Goal: Book appointment/travel/reservation

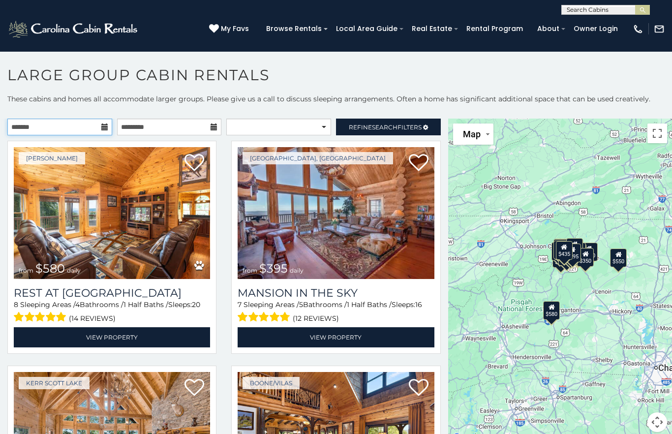
click at [67, 125] on input "text" at bounding box center [59, 127] width 105 height 17
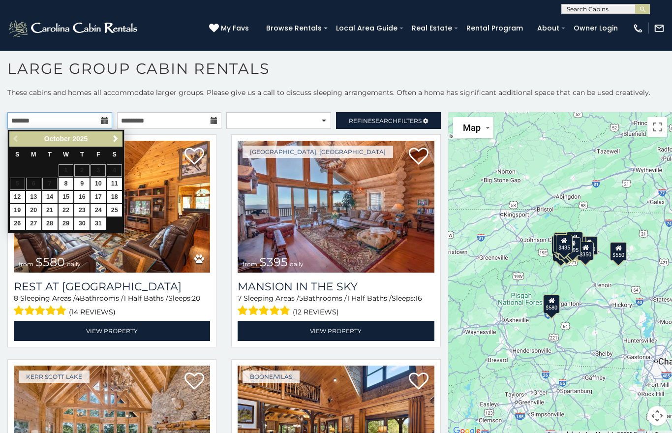
scroll to position [6, 0]
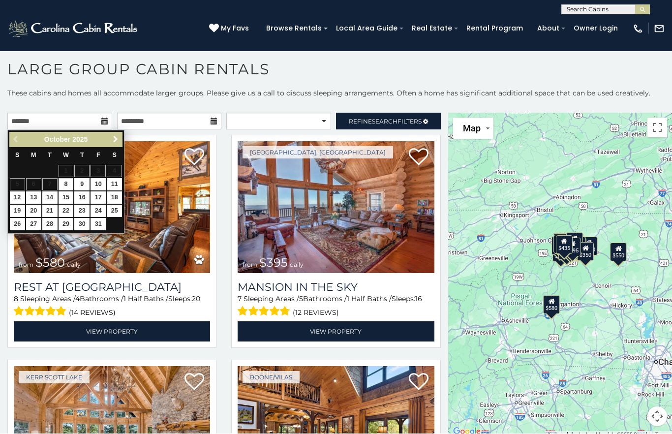
click at [117, 141] on span "Next" at bounding box center [116, 140] width 8 height 8
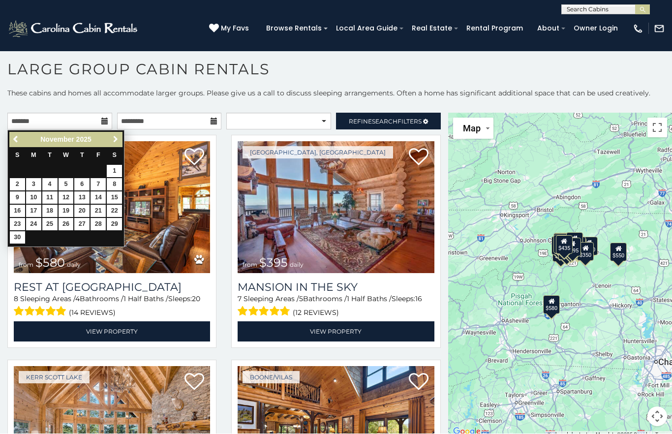
click at [112, 137] on span "Next" at bounding box center [116, 140] width 8 height 8
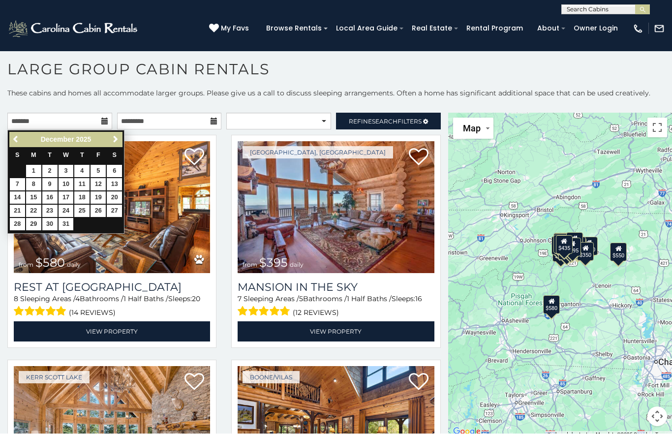
click at [118, 143] on span "Next" at bounding box center [116, 140] width 8 height 8
click at [110, 141] on link "Next" at bounding box center [115, 140] width 12 height 12
click at [12, 139] on span "Previous" at bounding box center [16, 140] width 8 height 8
click at [79, 172] on link "1" at bounding box center [81, 171] width 15 height 12
type input "**********"
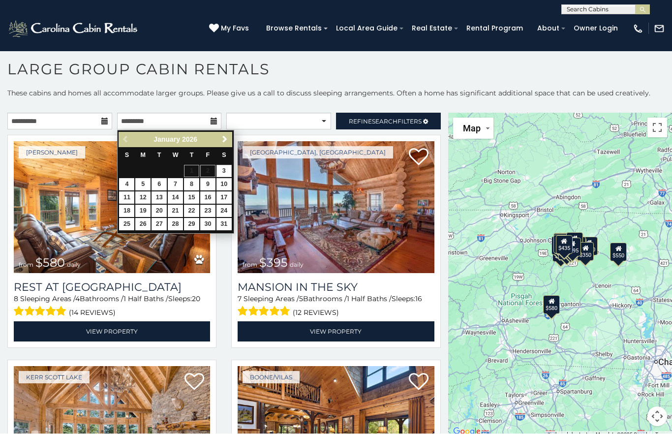
click at [138, 183] on link "5" at bounding box center [142, 185] width 15 height 12
type input "**********"
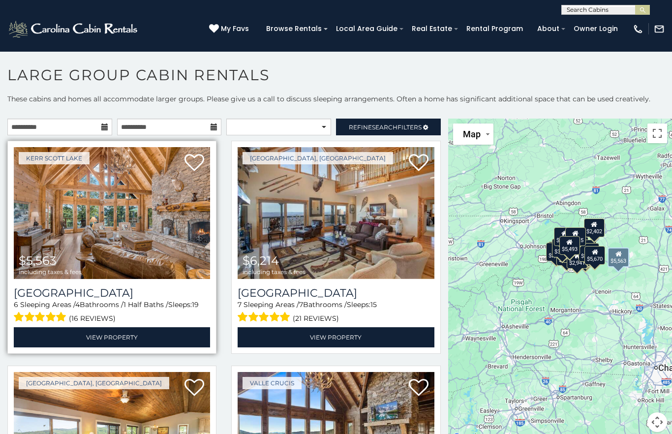
click at [91, 210] on img at bounding box center [112, 213] width 196 height 132
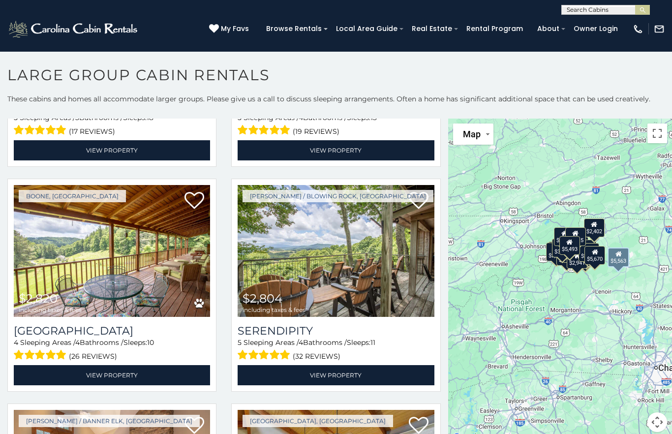
scroll to position [1302, 0]
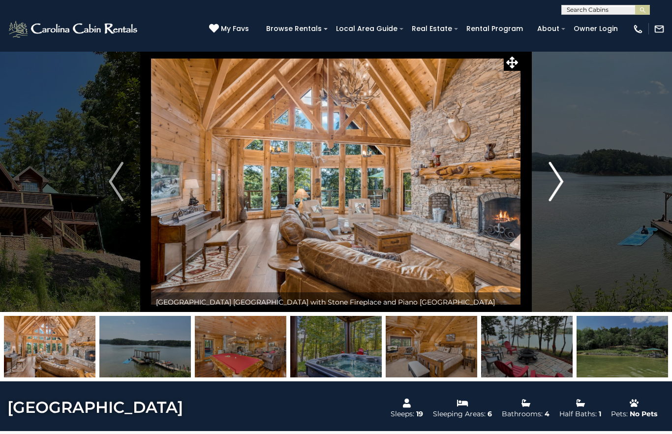
click at [555, 192] on img "Next" at bounding box center [555, 181] width 15 height 39
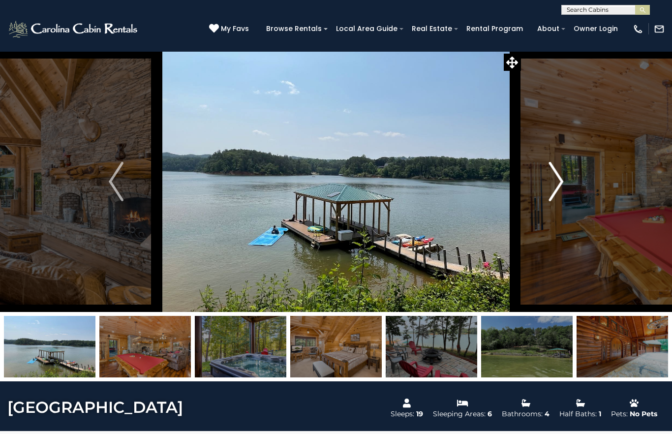
click at [560, 181] on img "Next" at bounding box center [555, 181] width 15 height 39
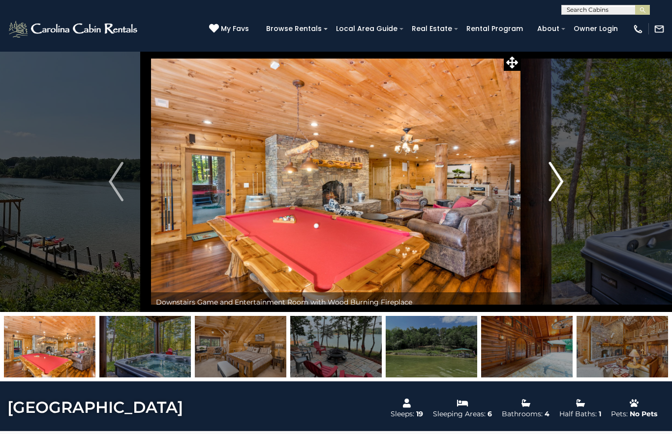
click at [558, 181] on img "Next" at bounding box center [555, 181] width 15 height 39
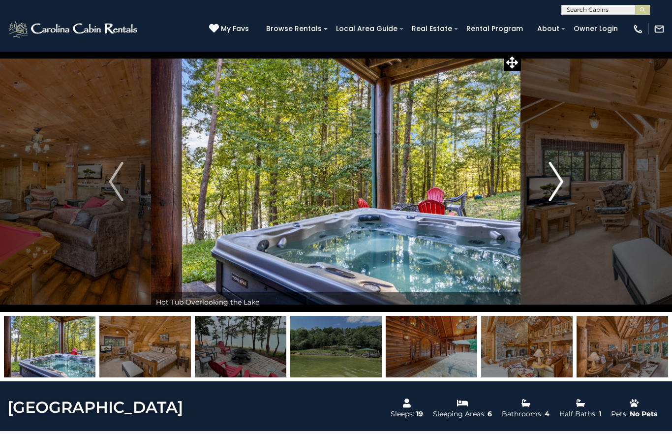
click at [562, 188] on img "Next" at bounding box center [555, 181] width 15 height 39
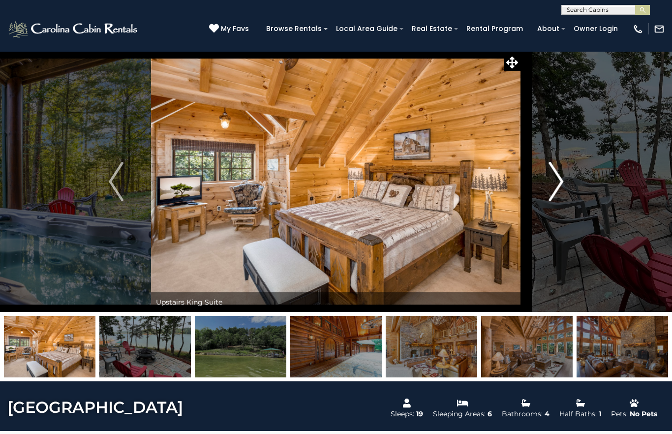
click at [557, 184] on img "Next" at bounding box center [555, 181] width 15 height 39
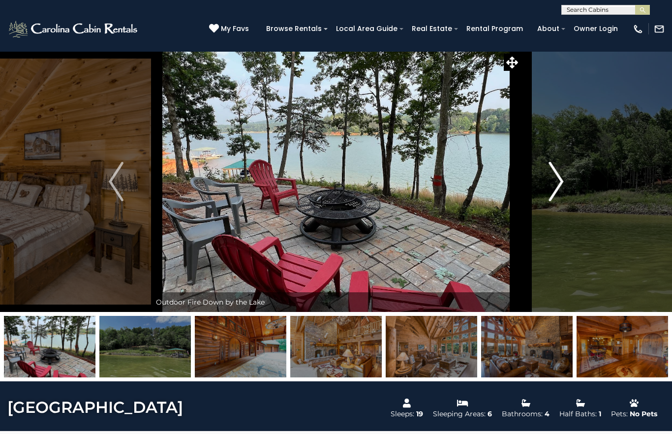
click at [556, 185] on img "Next" at bounding box center [555, 181] width 15 height 39
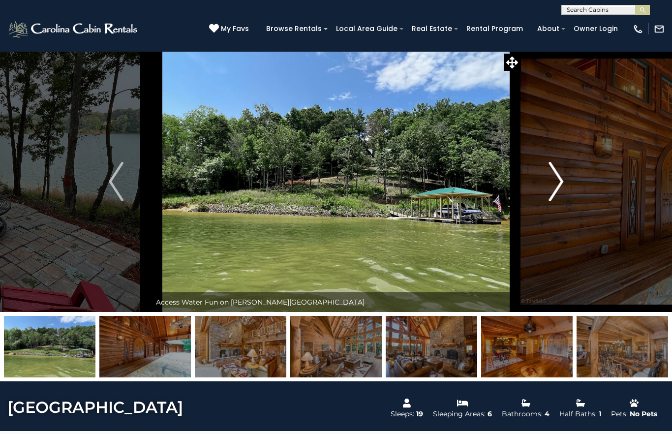
click at [555, 184] on img "Next" at bounding box center [555, 181] width 15 height 39
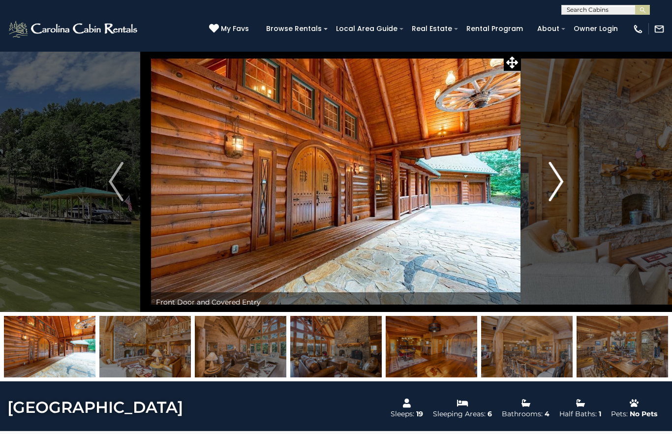
click at [562, 184] on img "Next" at bounding box center [555, 181] width 15 height 39
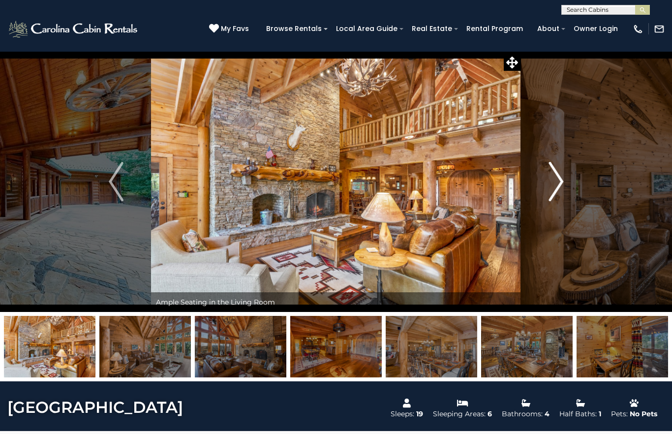
click at [555, 183] on img "Next" at bounding box center [555, 181] width 15 height 39
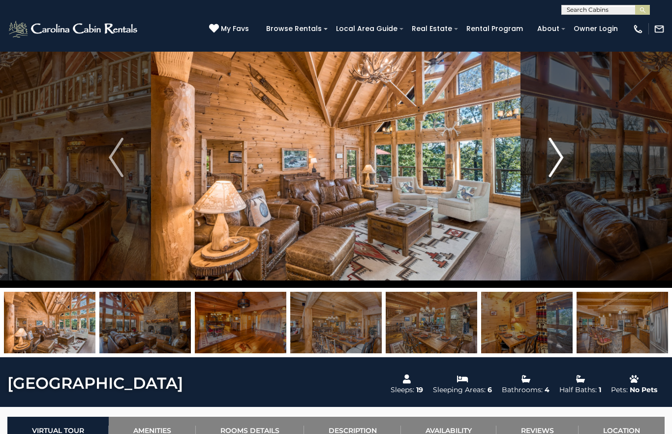
scroll to position [16, 0]
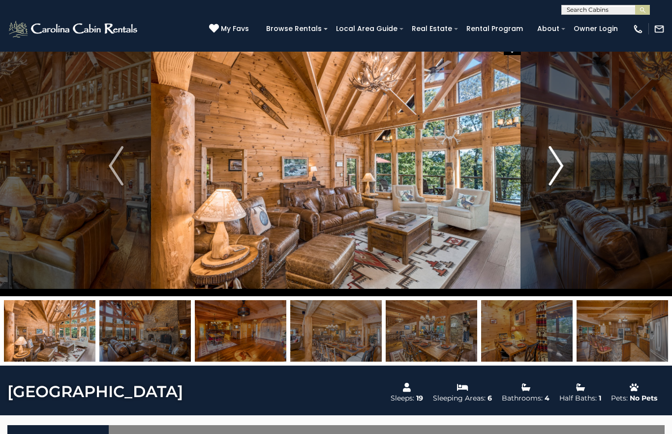
click at [553, 170] on img "Next" at bounding box center [555, 165] width 15 height 39
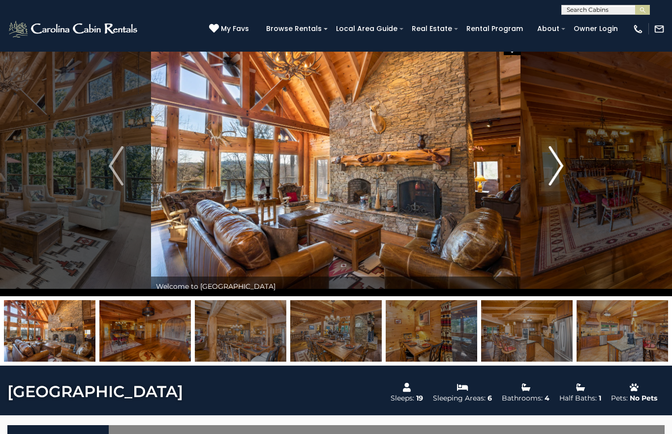
click at [558, 169] on img "Next" at bounding box center [555, 165] width 15 height 39
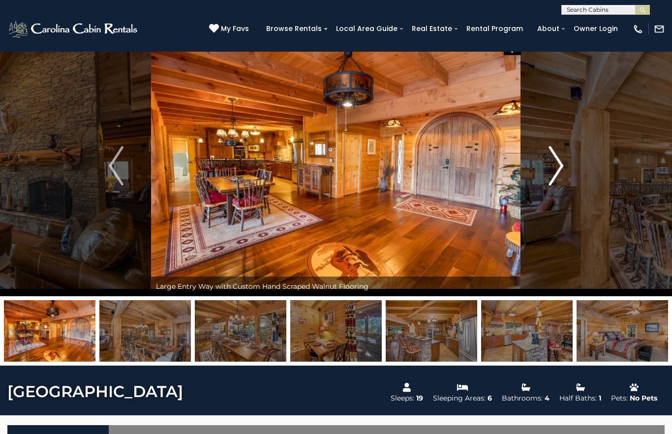
click at [553, 168] on img "Next" at bounding box center [555, 165] width 15 height 39
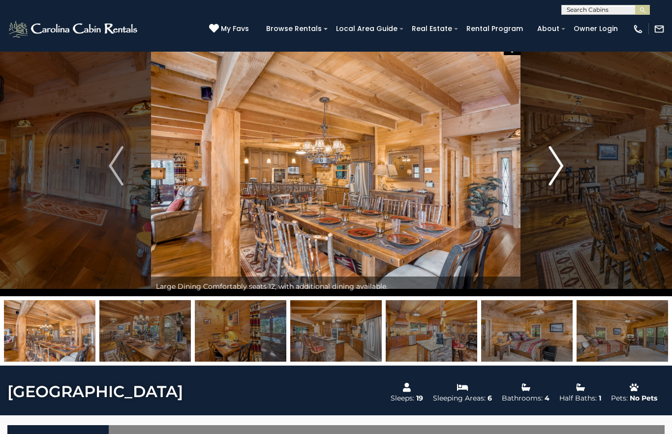
click at [548, 165] on img "Next" at bounding box center [555, 165] width 15 height 39
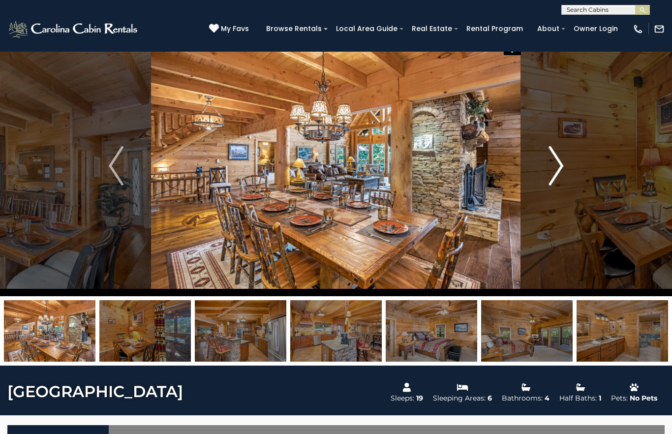
click at [551, 162] on img "Next" at bounding box center [555, 165] width 15 height 39
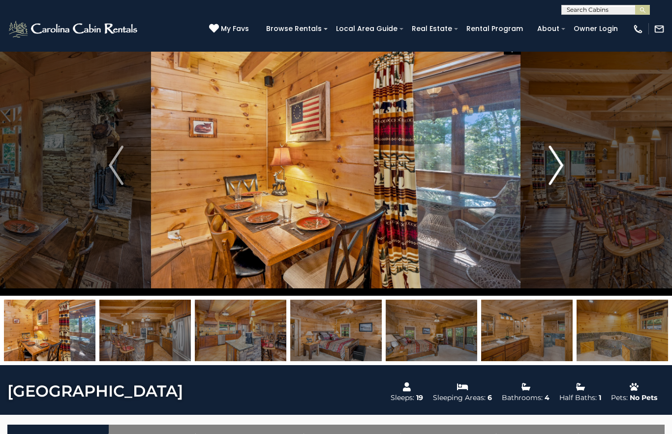
scroll to position [19, 0]
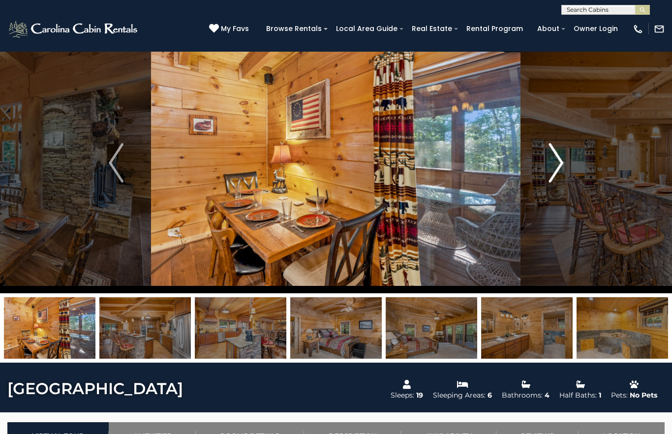
click at [556, 160] on img "Next" at bounding box center [555, 162] width 15 height 39
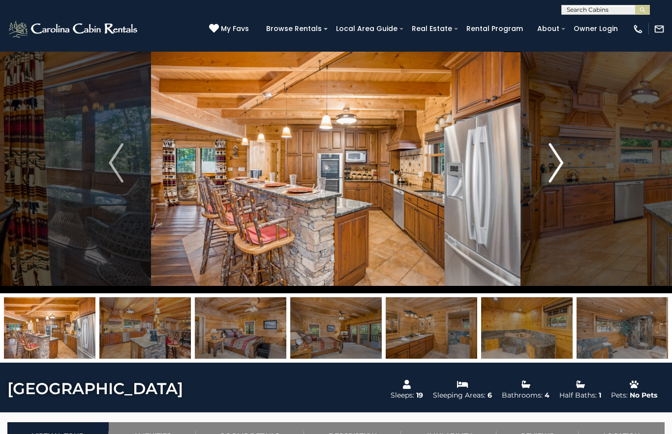
click at [557, 157] on img "Next" at bounding box center [555, 162] width 15 height 39
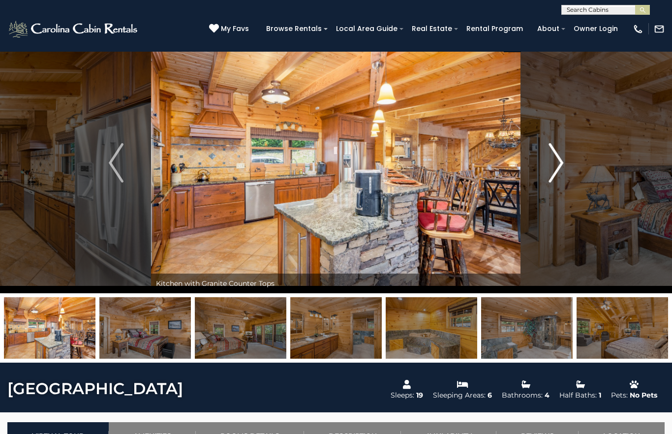
click at [561, 166] on img "Next" at bounding box center [555, 162] width 15 height 39
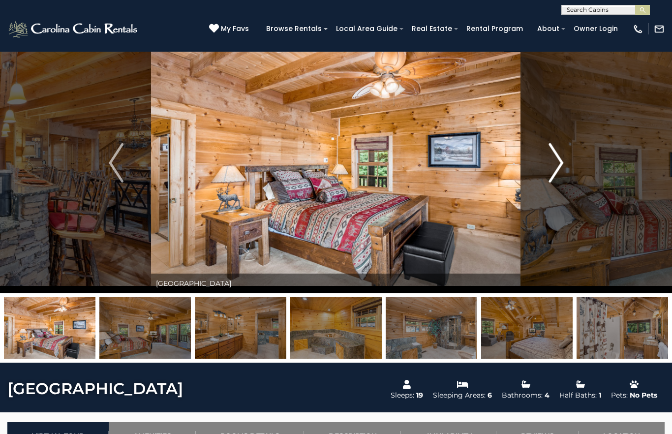
click at [552, 164] on img "Next" at bounding box center [555, 162] width 15 height 39
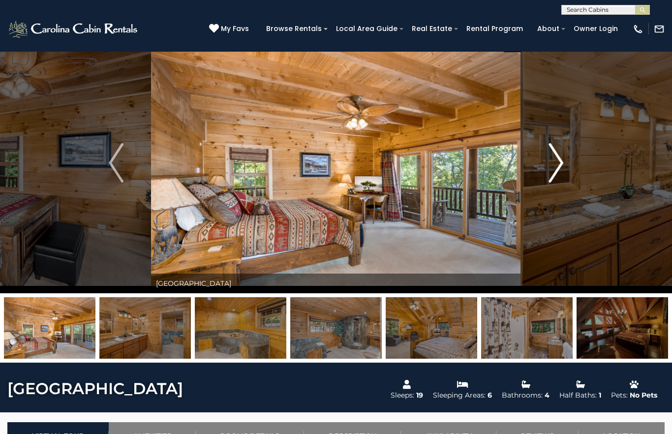
click at [555, 160] on img "Next" at bounding box center [555, 162] width 15 height 39
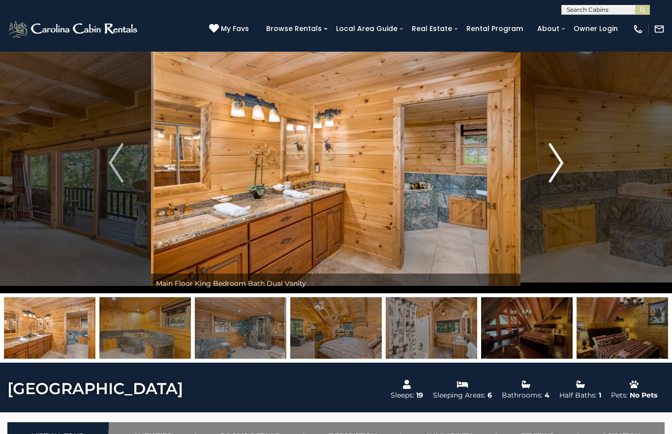
click at [562, 164] on img "Next" at bounding box center [555, 162] width 15 height 39
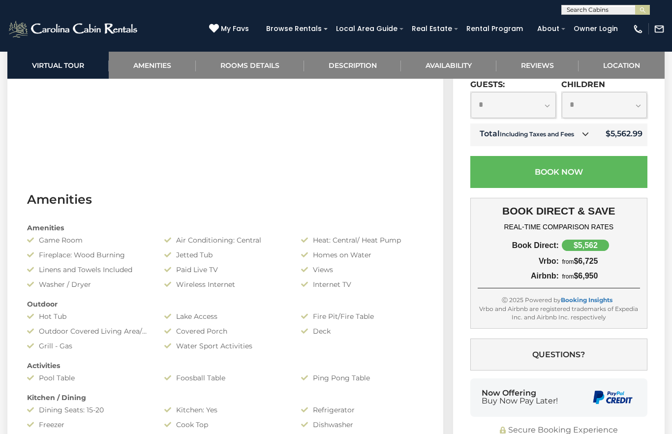
scroll to position [596, 0]
